Goal: Check status: Check status

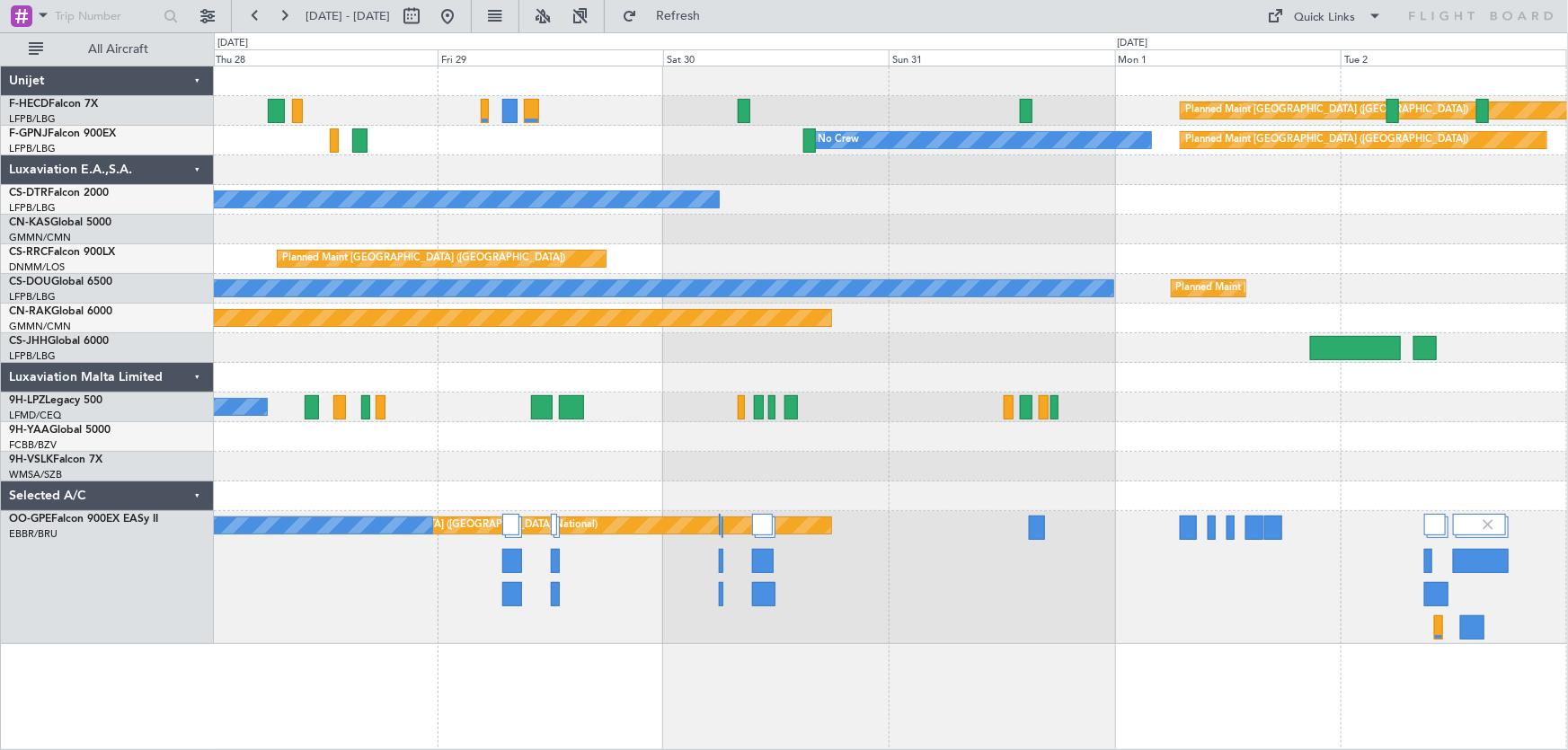
click at [392, 244] on div "Planned Maint [GEOGRAPHIC_DATA] ([GEOGRAPHIC_DATA]) No Crew Planned Maint [GEOG…" at bounding box center [890, 356] width 1354 height 577
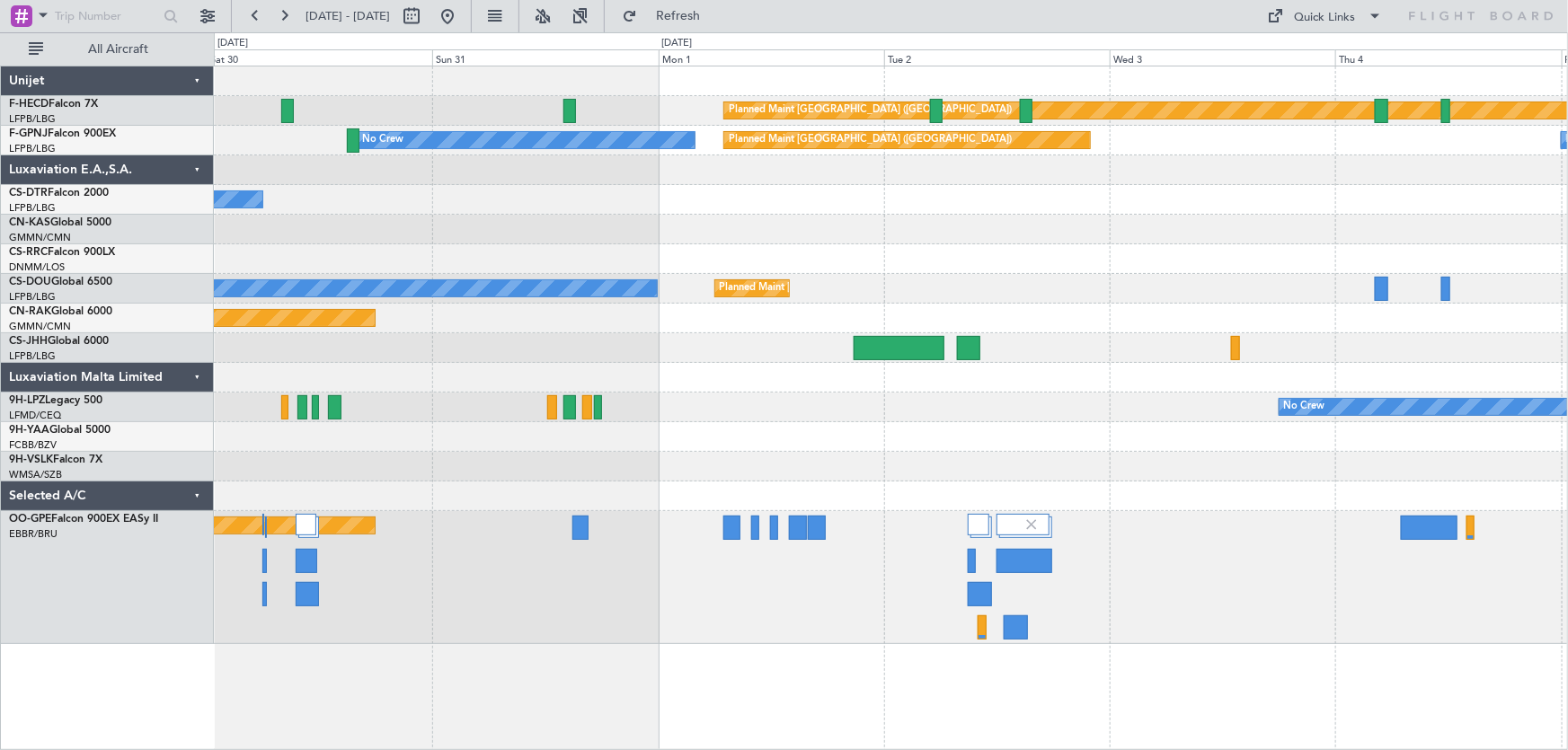
click at [384, 278] on div "Planned Maint [GEOGRAPHIC_DATA] ([GEOGRAPHIC_DATA]) No Crew Planned Maint [GEOG…" at bounding box center [890, 356] width 1354 height 577
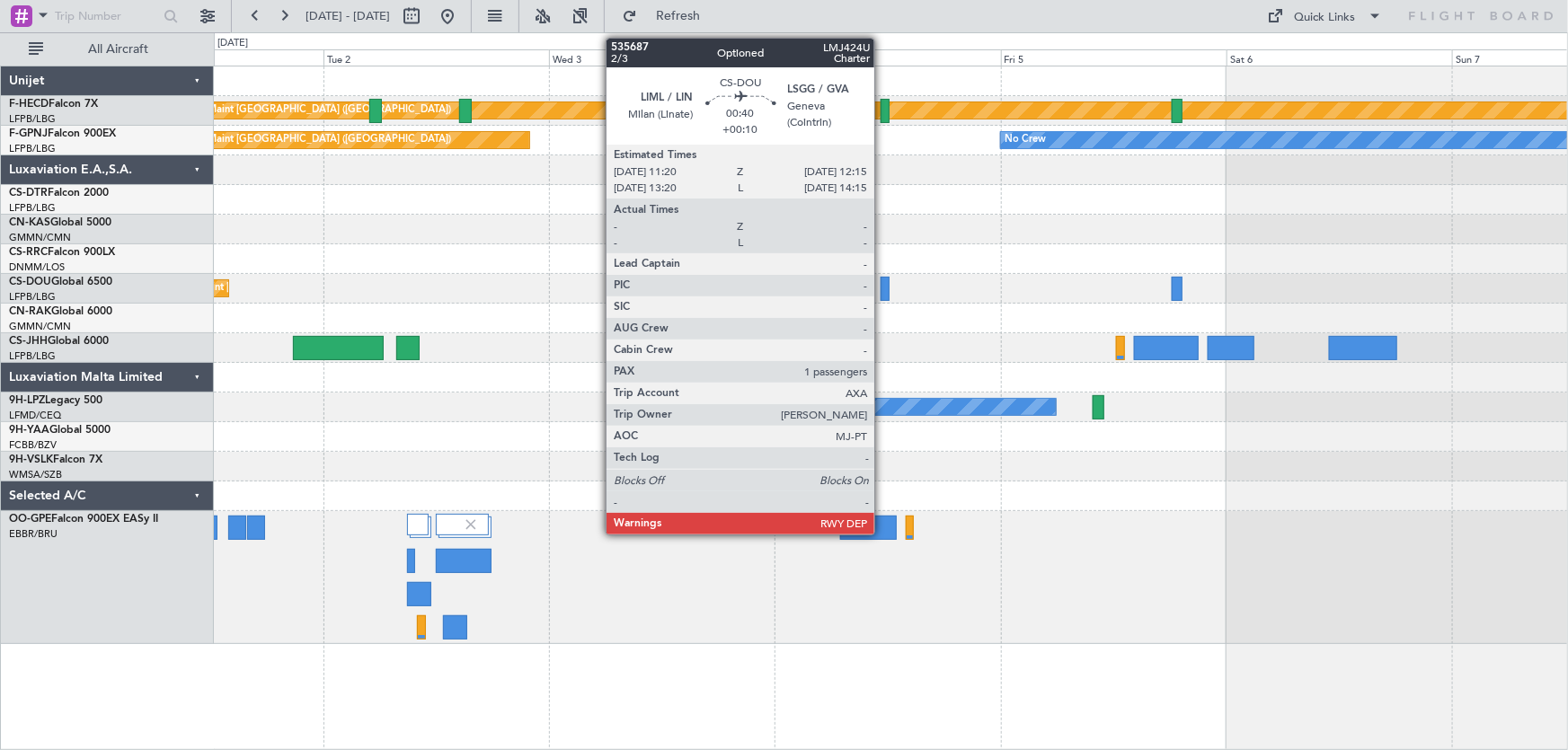
click at [880, 294] on div at bounding box center [885, 289] width 9 height 24
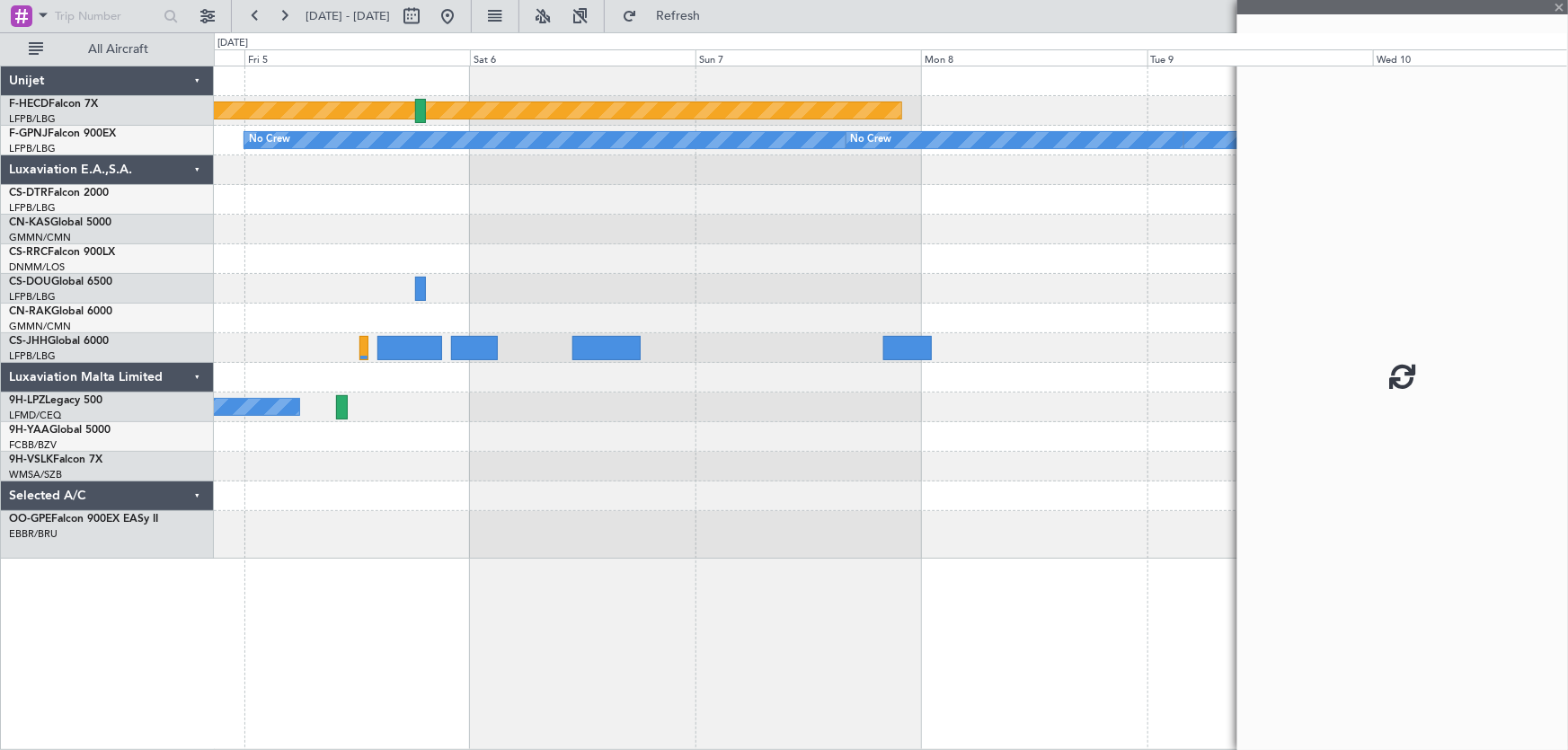
click at [664, 330] on div at bounding box center [890, 318] width 1354 height 30
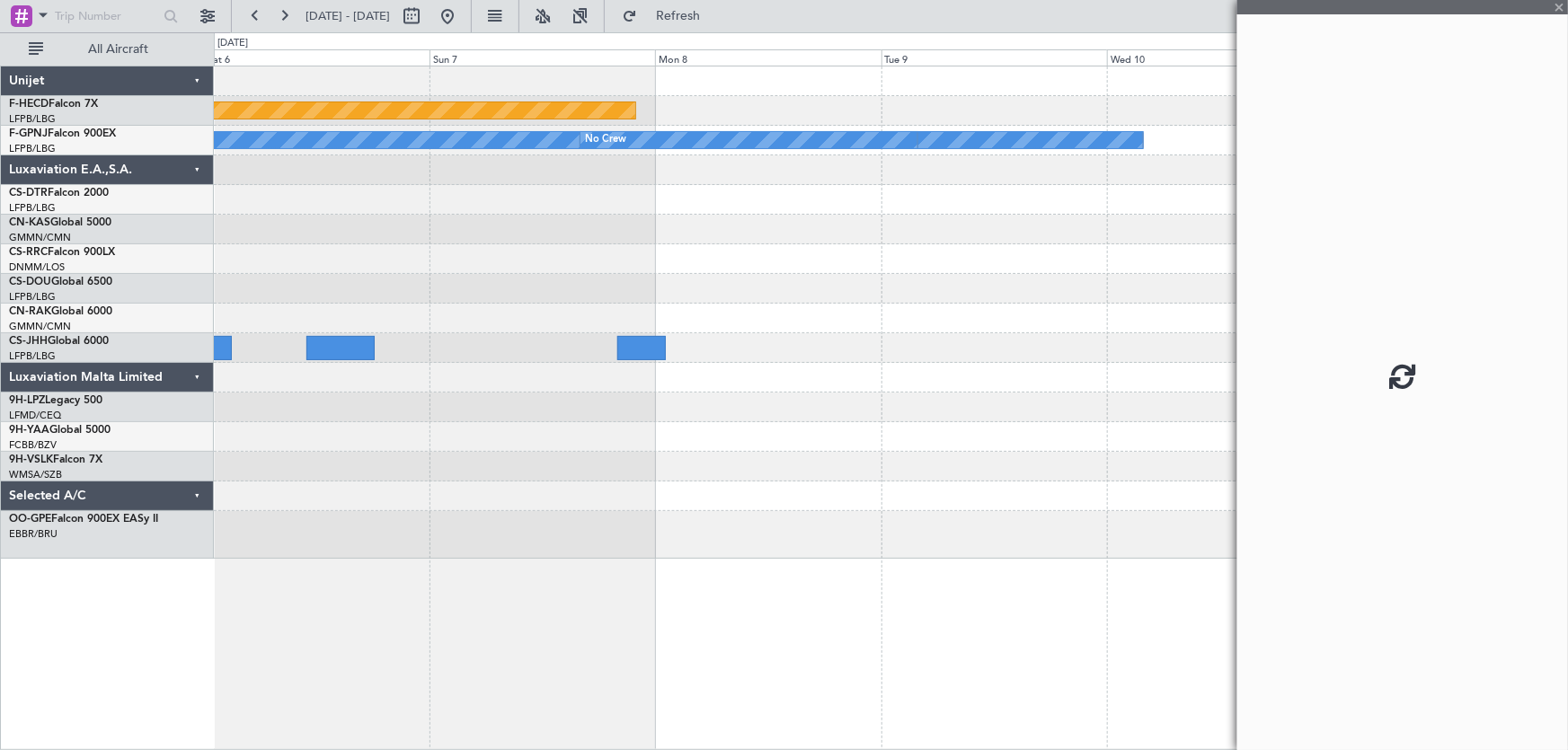
click at [750, 342] on div "Planned Maint [GEOGRAPHIC_DATA] ([GEOGRAPHIC_DATA]) No Crew No Crew No Crew" at bounding box center [890, 313] width 1354 height 492
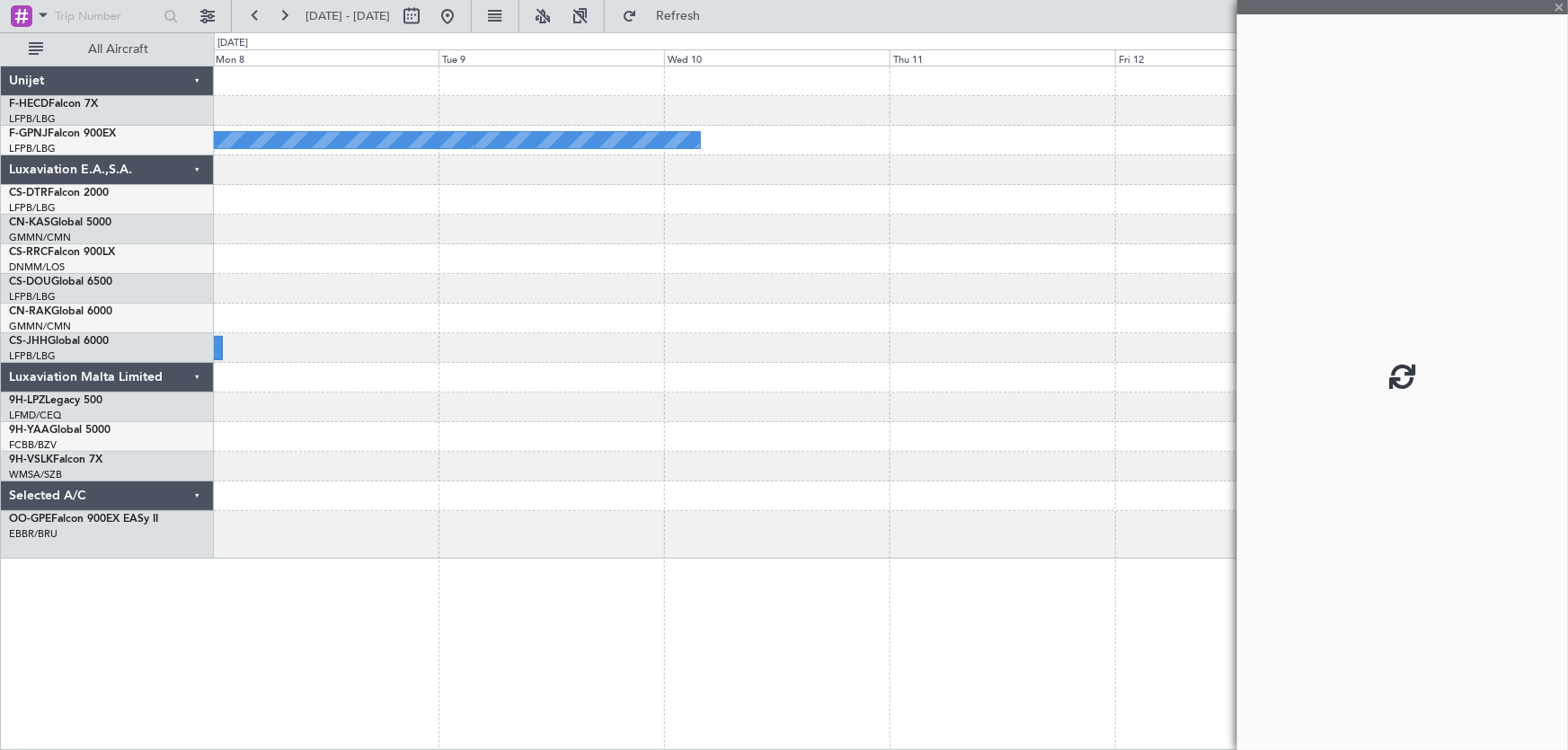
click at [713, 337] on div at bounding box center [890, 348] width 1354 height 30
click at [678, 325] on div at bounding box center [890, 318] width 1354 height 30
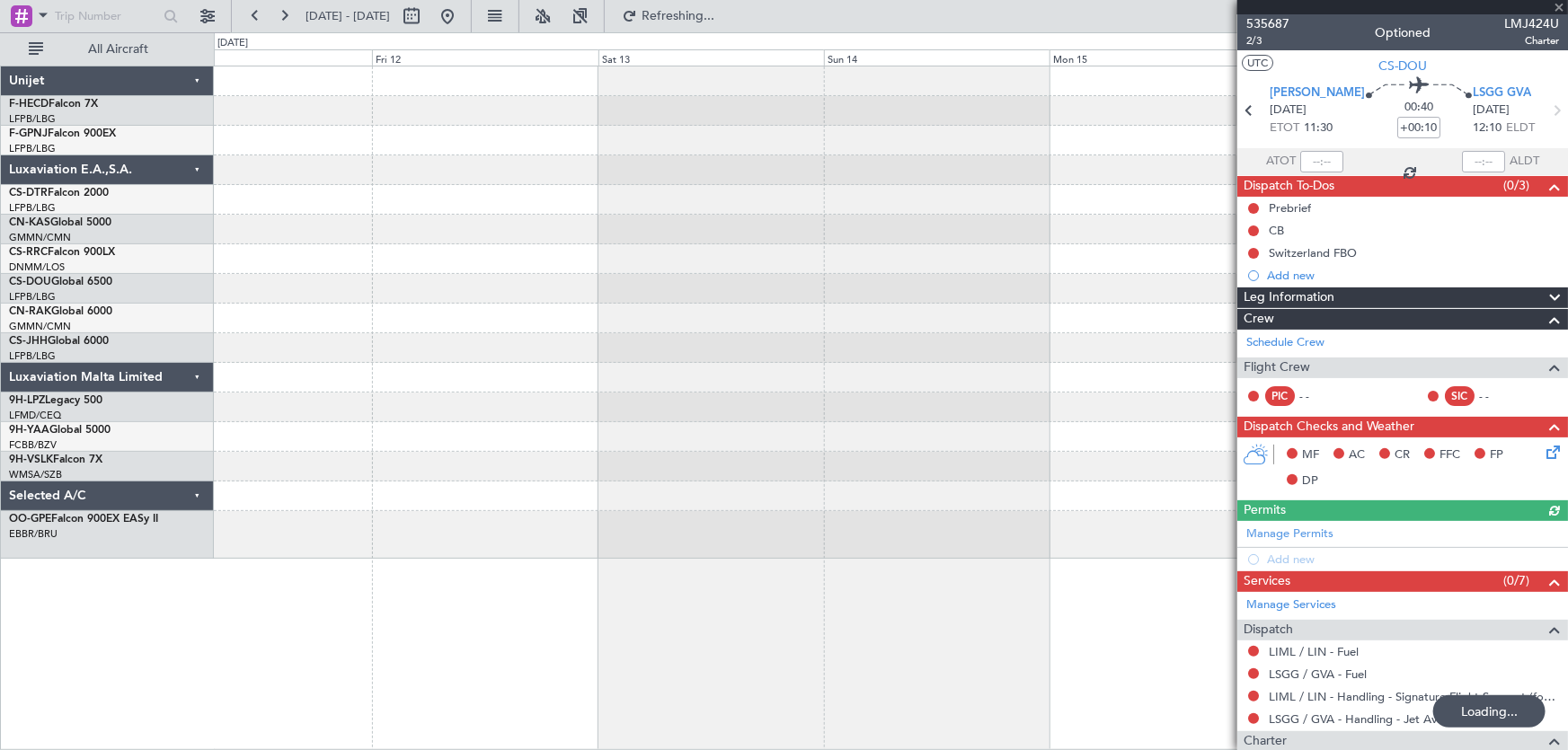
click at [575, 346] on div "No Crew" at bounding box center [890, 313] width 1354 height 492
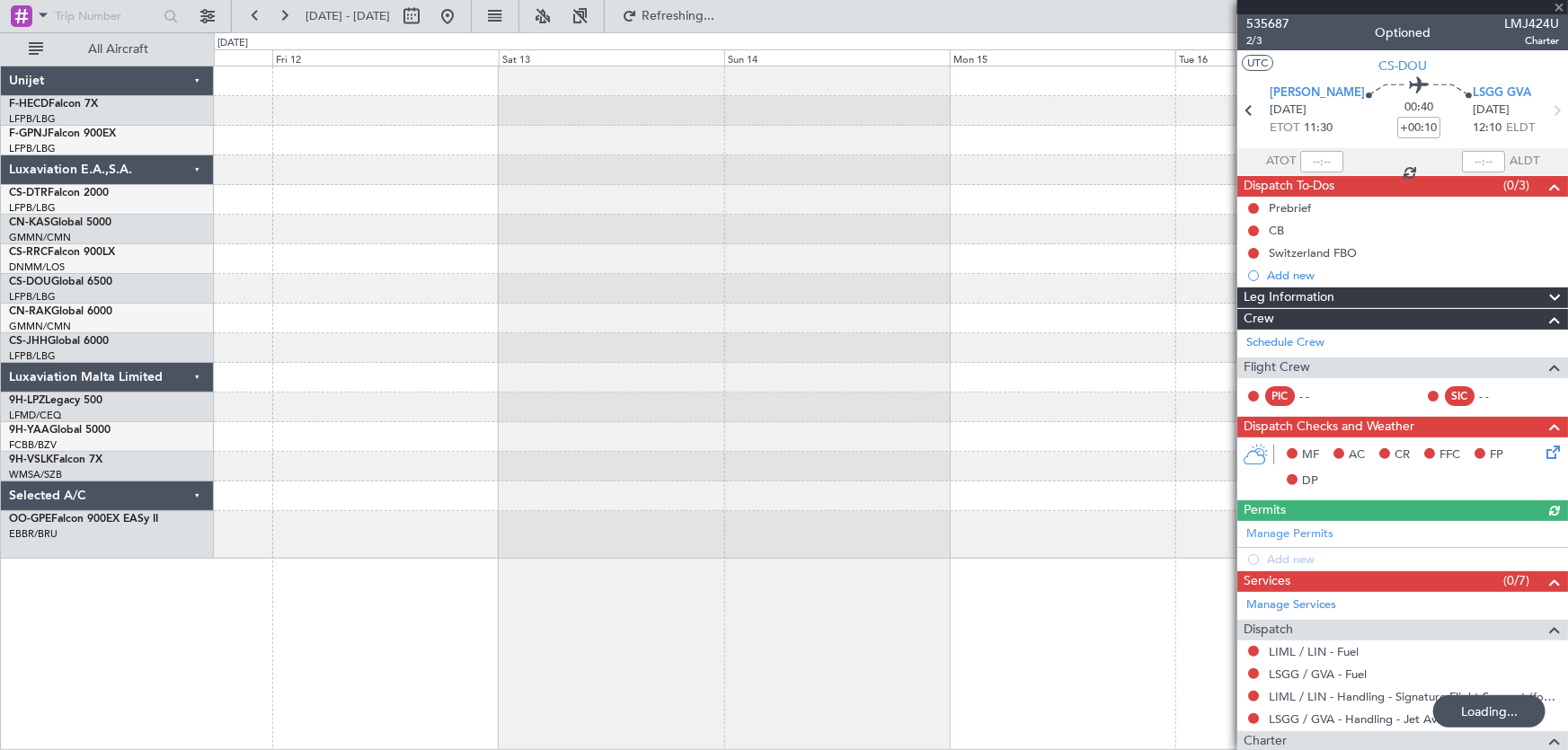
click at [490, 315] on div at bounding box center [890, 313] width 1354 height 492
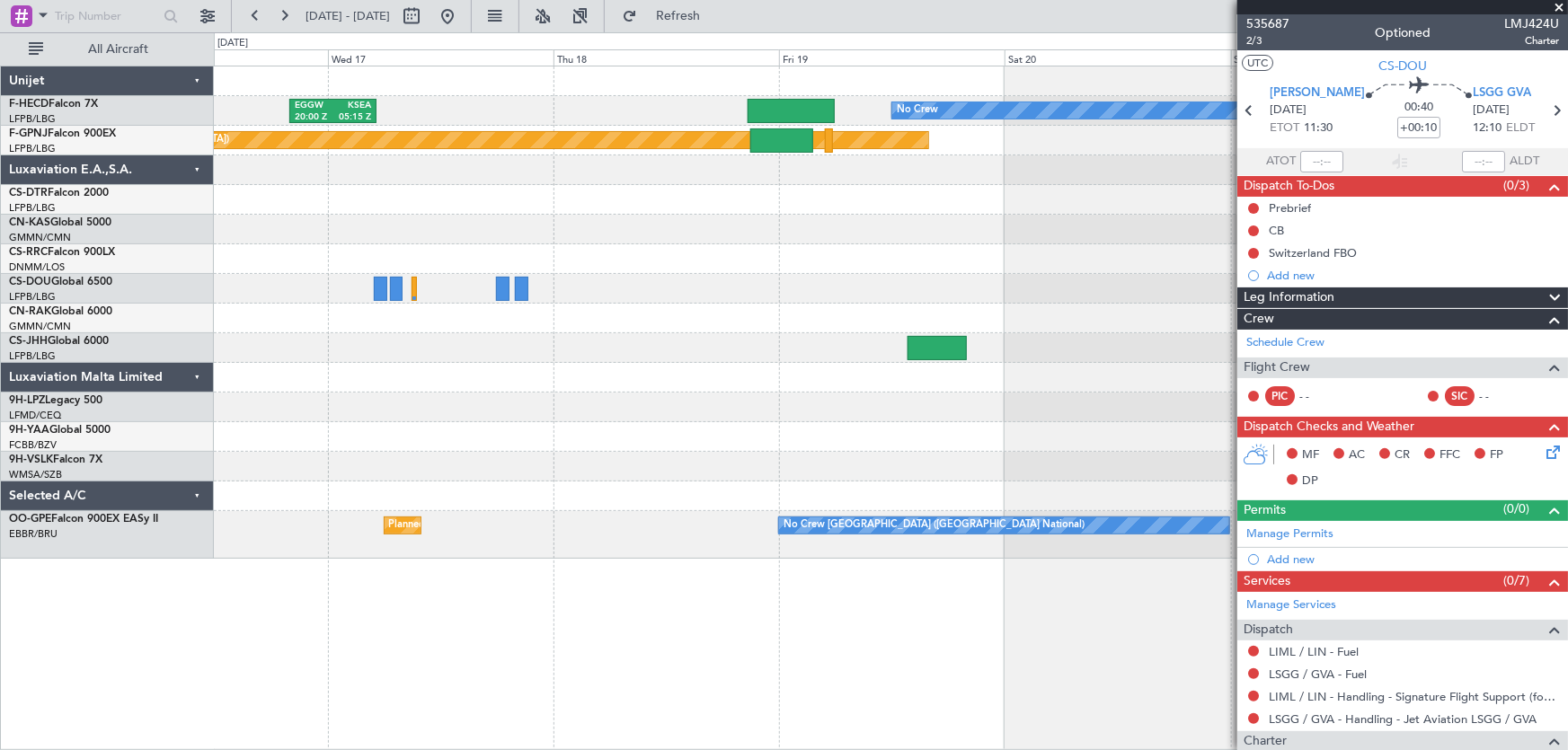
click at [254, 295] on div "EGGW 20:00 Z KSEA 05:15 Z No Crew Planned Maint [GEOGRAPHIC_DATA] ([GEOGRAPHIC_…" at bounding box center [890, 313] width 1354 height 492
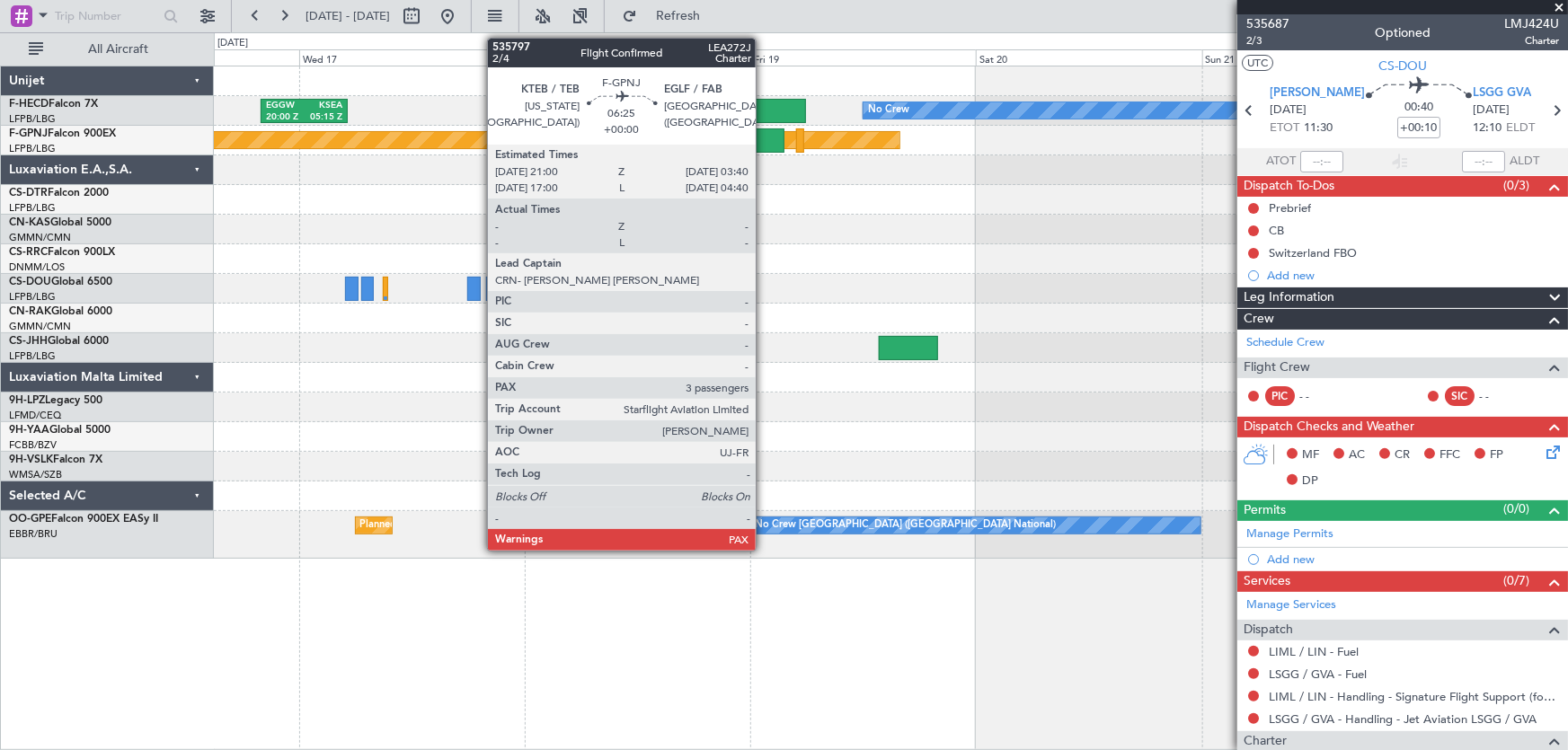
click at [764, 140] on div at bounding box center [753, 140] width 63 height 24
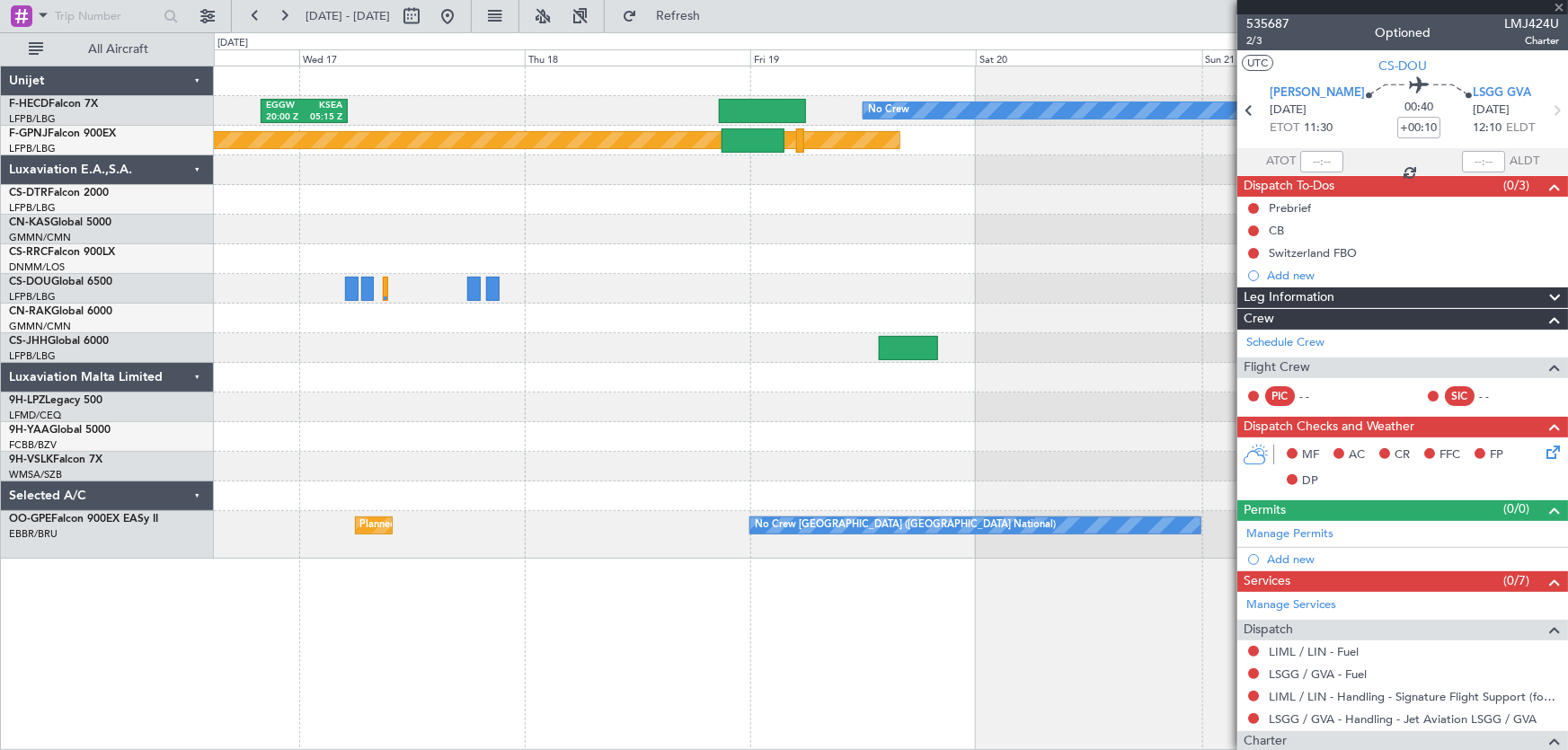
type input "3"
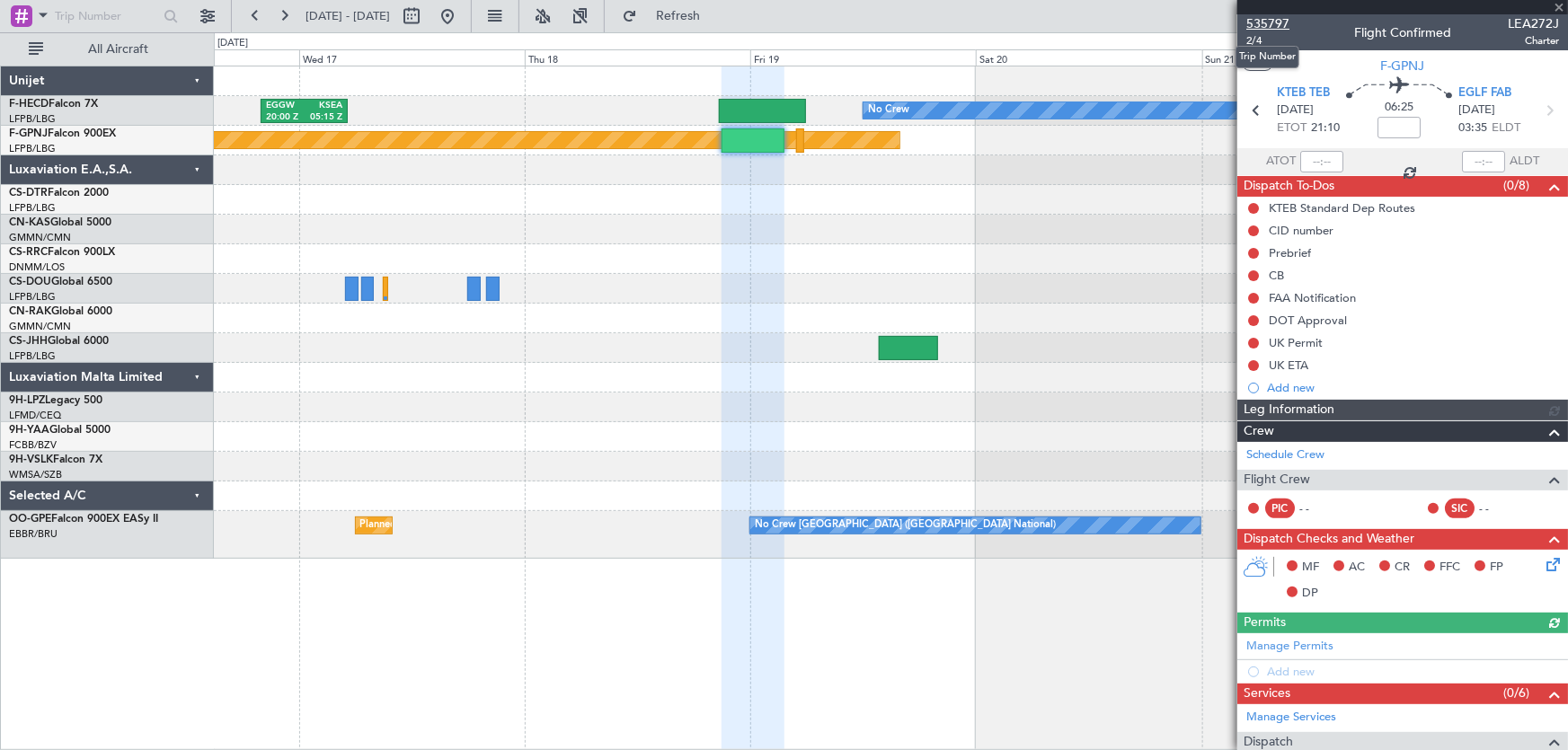
click at [1270, 21] on span "535797" at bounding box center [1267, 23] width 43 height 19
